Goal: Task Accomplishment & Management: Use online tool/utility

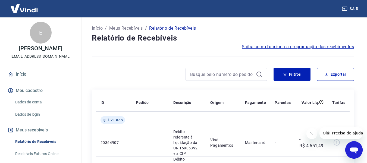
scroll to position [27, 0]
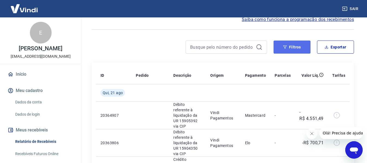
click at [296, 49] on button "Filtros" at bounding box center [292, 47] width 37 height 13
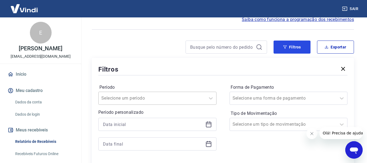
scroll to position [54, 0]
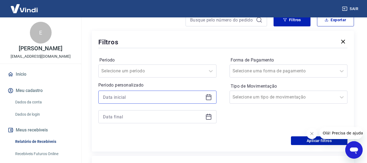
click at [164, 94] on input at bounding box center [153, 97] width 100 height 8
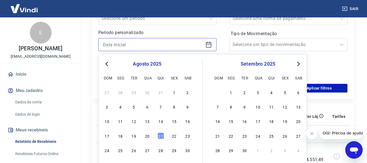
scroll to position [109, 0]
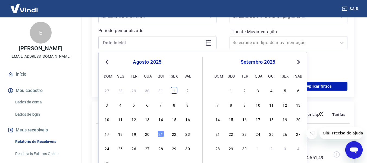
click at [174, 93] on div "1" at bounding box center [174, 90] width 7 height 7
type input "01/08/2025"
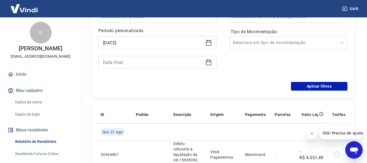
click at [215, 62] on div at bounding box center [157, 62] width 118 height 13
click at [209, 62] on icon at bounding box center [209, 62] width 7 height 7
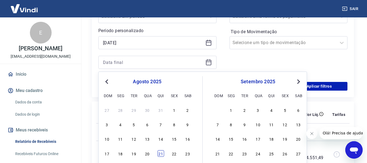
click at [161, 153] on div "21" at bounding box center [161, 153] width 7 height 7
type input "[DATE]"
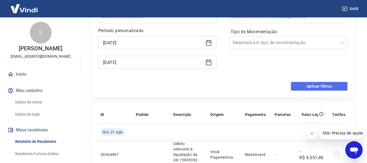
click at [329, 86] on button "Aplicar filtros" at bounding box center [319, 86] width 57 height 9
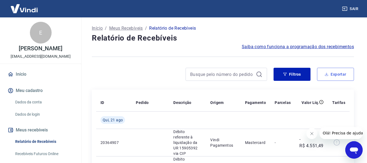
click at [337, 78] on button "Exportar" at bounding box center [335, 74] width 37 height 13
type input "01/08/2025"
type input "21/08/2025"
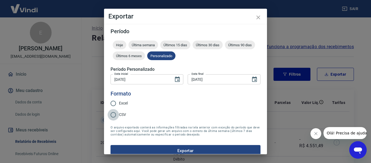
click at [119, 116] on input "CSV" at bounding box center [113, 114] width 11 height 11
radio input "true"
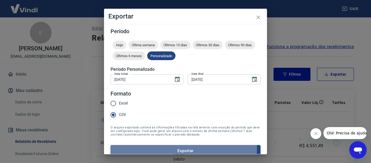
click at [161, 148] on button "Exportar" at bounding box center [186, 150] width 150 height 11
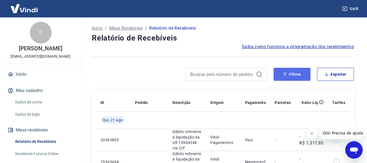
click at [294, 76] on button "Filtros" at bounding box center [292, 74] width 37 height 13
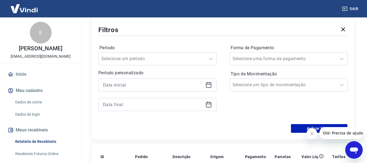
scroll to position [82, 0]
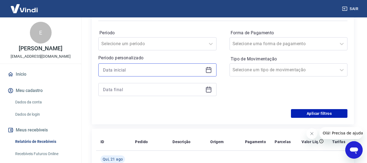
click at [157, 71] on input at bounding box center [153, 70] width 100 height 8
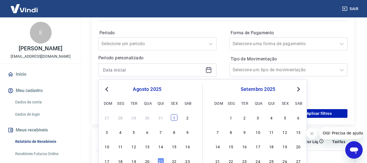
click at [174, 120] on div "1" at bounding box center [174, 117] width 7 height 7
type input "[DATE]"
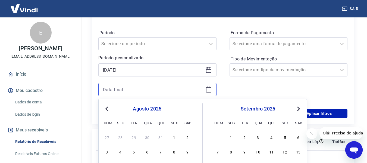
click at [176, 92] on input at bounding box center [153, 89] width 100 height 8
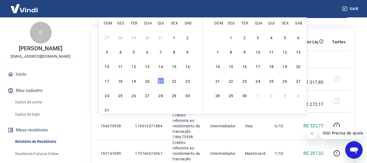
scroll to position [190, 0]
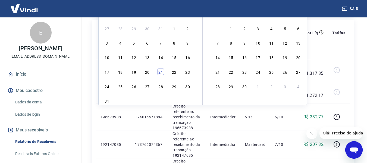
click at [159, 70] on div "21" at bounding box center [161, 72] width 7 height 7
type input "21/08/2025"
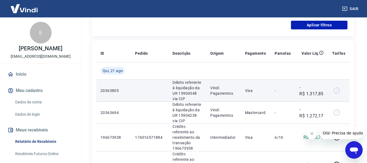
scroll to position [136, 0]
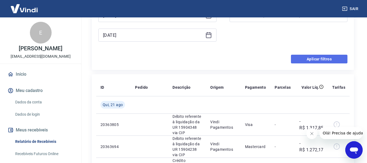
click at [311, 60] on button "Aplicar filtros" at bounding box center [319, 59] width 57 height 9
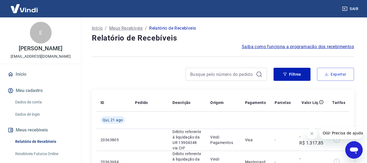
click at [338, 77] on button "Exportar" at bounding box center [335, 74] width 37 height 13
type input "01/08/2025"
type input "21/08/2025"
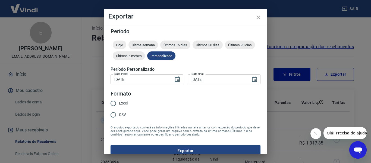
click at [121, 116] on span "CSV" at bounding box center [122, 115] width 7 height 6
click at [119, 116] on input "CSV" at bounding box center [113, 114] width 11 height 11
radio input "true"
click at [154, 150] on button "Exportar" at bounding box center [186, 150] width 150 height 11
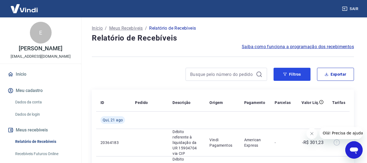
drag, startPoint x: 286, startPoint y: 75, endPoint x: 205, endPoint y: 85, distance: 81.1
click at [284, 75] on icon "button" at bounding box center [285, 74] width 4 height 4
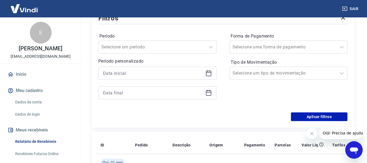
scroll to position [82, 0]
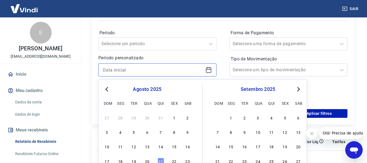
click at [141, 69] on input at bounding box center [153, 70] width 100 height 8
click at [172, 116] on div "1" at bounding box center [174, 117] width 7 height 7
type input "01/08/2025"
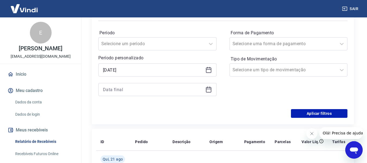
click at [137, 94] on div at bounding box center [157, 89] width 118 height 13
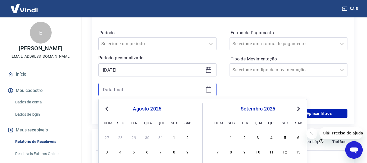
click at [145, 89] on input at bounding box center [153, 89] width 100 height 8
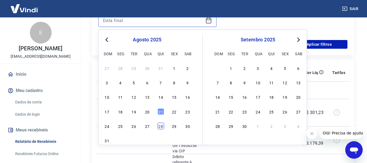
scroll to position [163, 0]
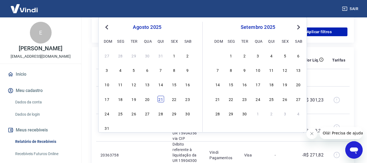
click at [161, 100] on div "21" at bounding box center [161, 99] width 7 height 7
type input "21/08/2025"
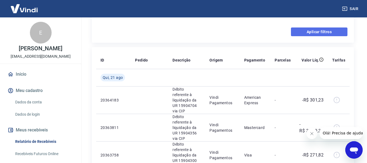
click at [311, 32] on button "Aplicar filtros" at bounding box center [319, 31] width 57 height 9
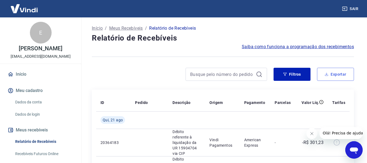
click at [340, 77] on button "Exportar" at bounding box center [335, 74] width 37 height 13
type input "01/08/2025"
type input "21/08/2025"
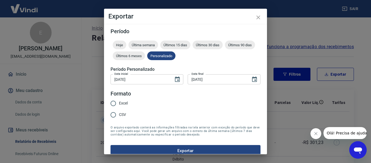
click at [119, 116] on input "CSV" at bounding box center [113, 114] width 11 height 11
radio input "true"
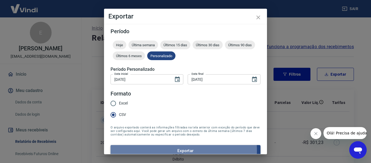
click at [154, 150] on button "Exportar" at bounding box center [186, 150] width 150 height 11
